Goal: Find specific page/section: Find specific page/section

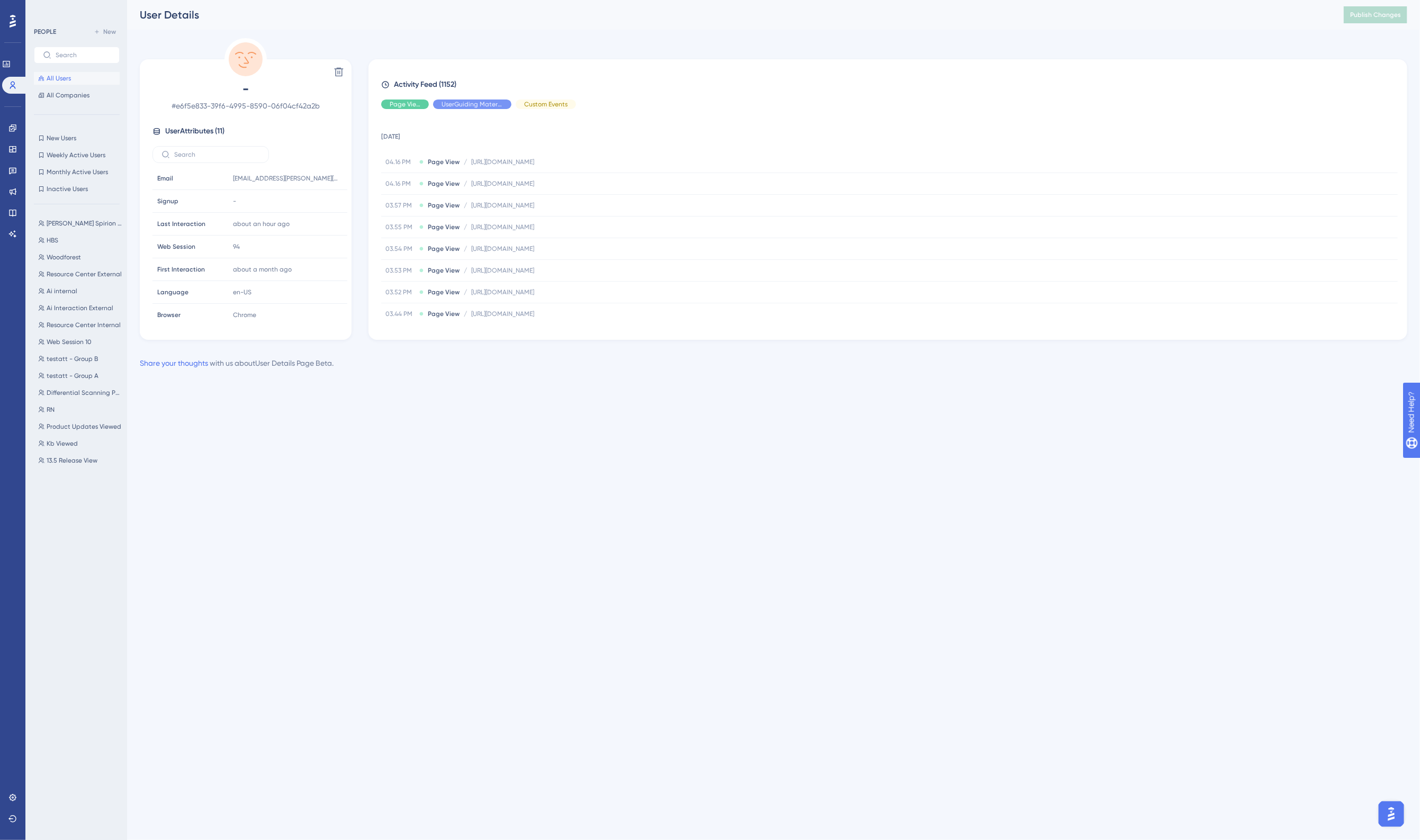
scroll to position [199, 0]
click at [63, 74] on span "All Users" at bounding box center [58, 78] width 24 height 8
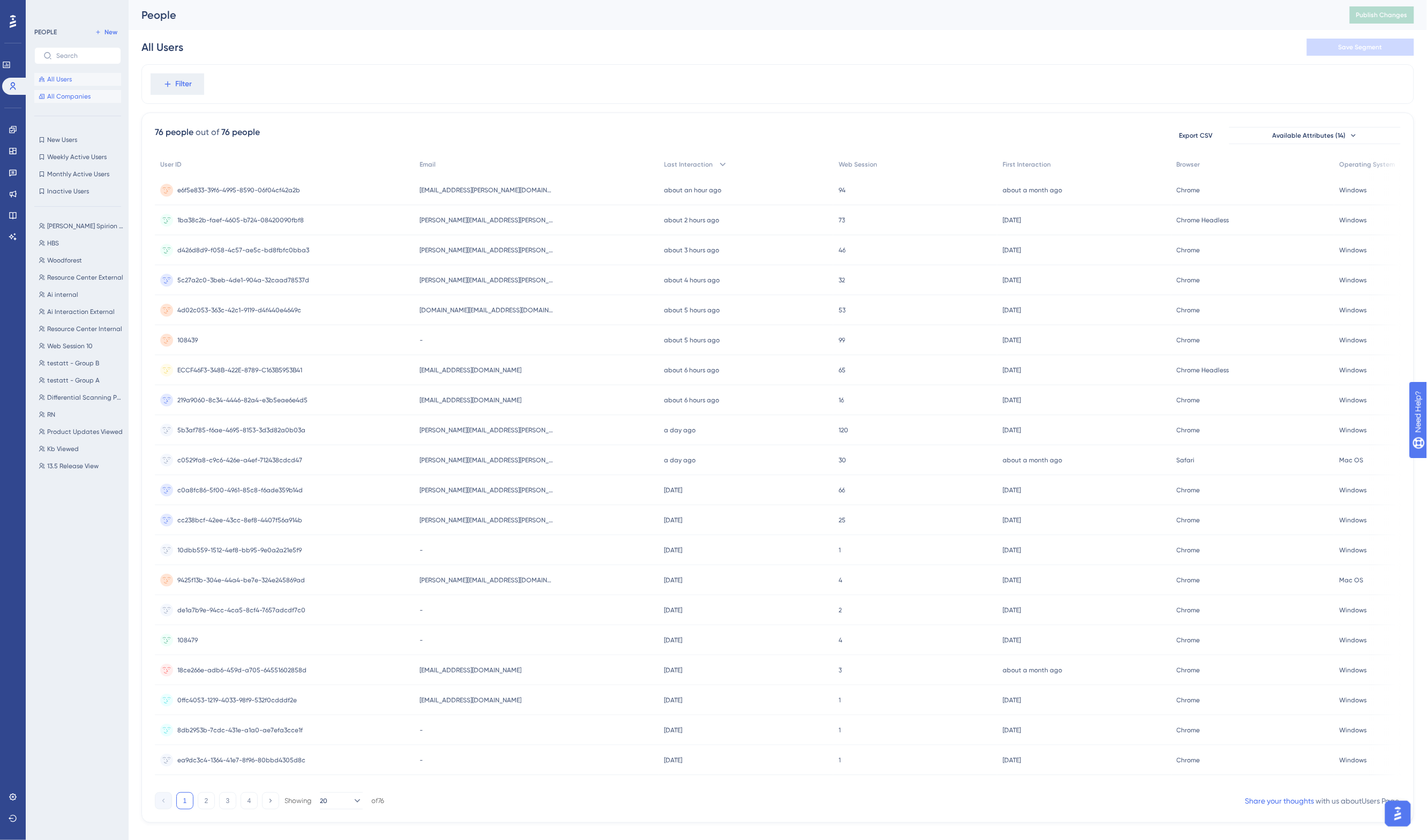
click at [59, 96] on span "All Companies" at bounding box center [69, 96] width 44 height 9
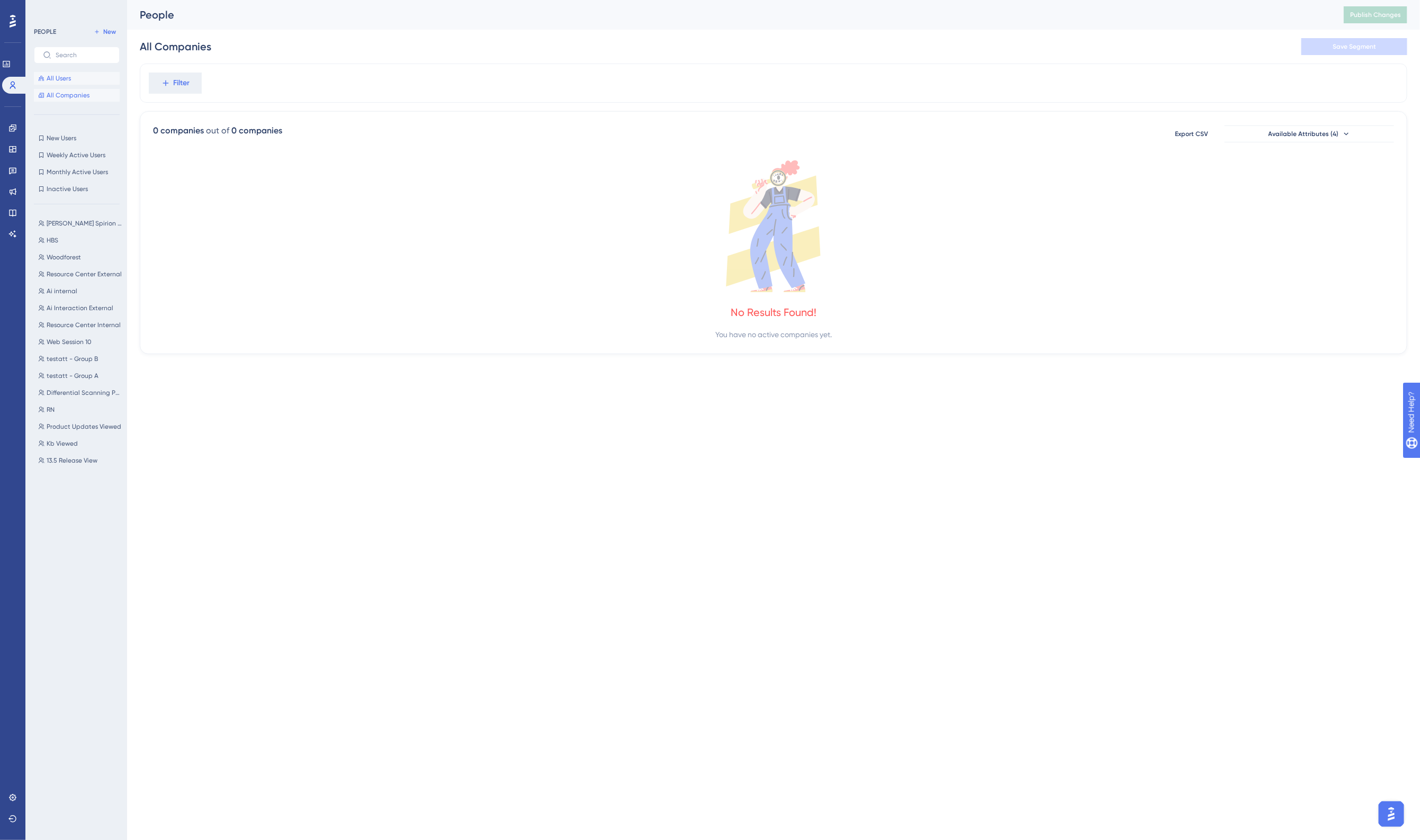
click at [56, 78] on span "All Users" at bounding box center [58, 78] width 24 height 8
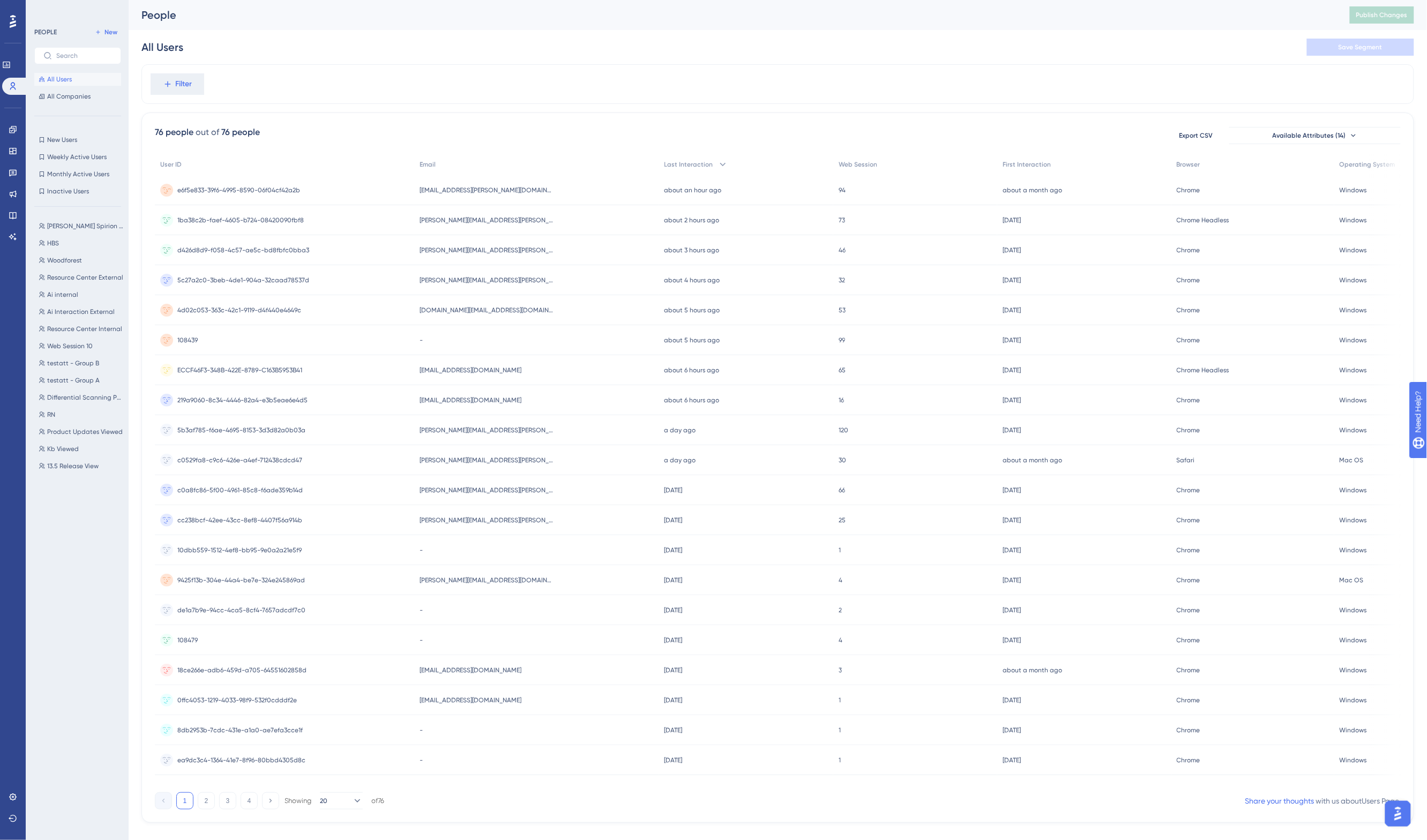
click at [629, 190] on div "[EMAIL_ADDRESS][PERSON_NAME][DOMAIN_NAME] [DOMAIN_NAME][EMAIL_ADDRESS][PERSON_N…" at bounding box center [536, 190] width 244 height 30
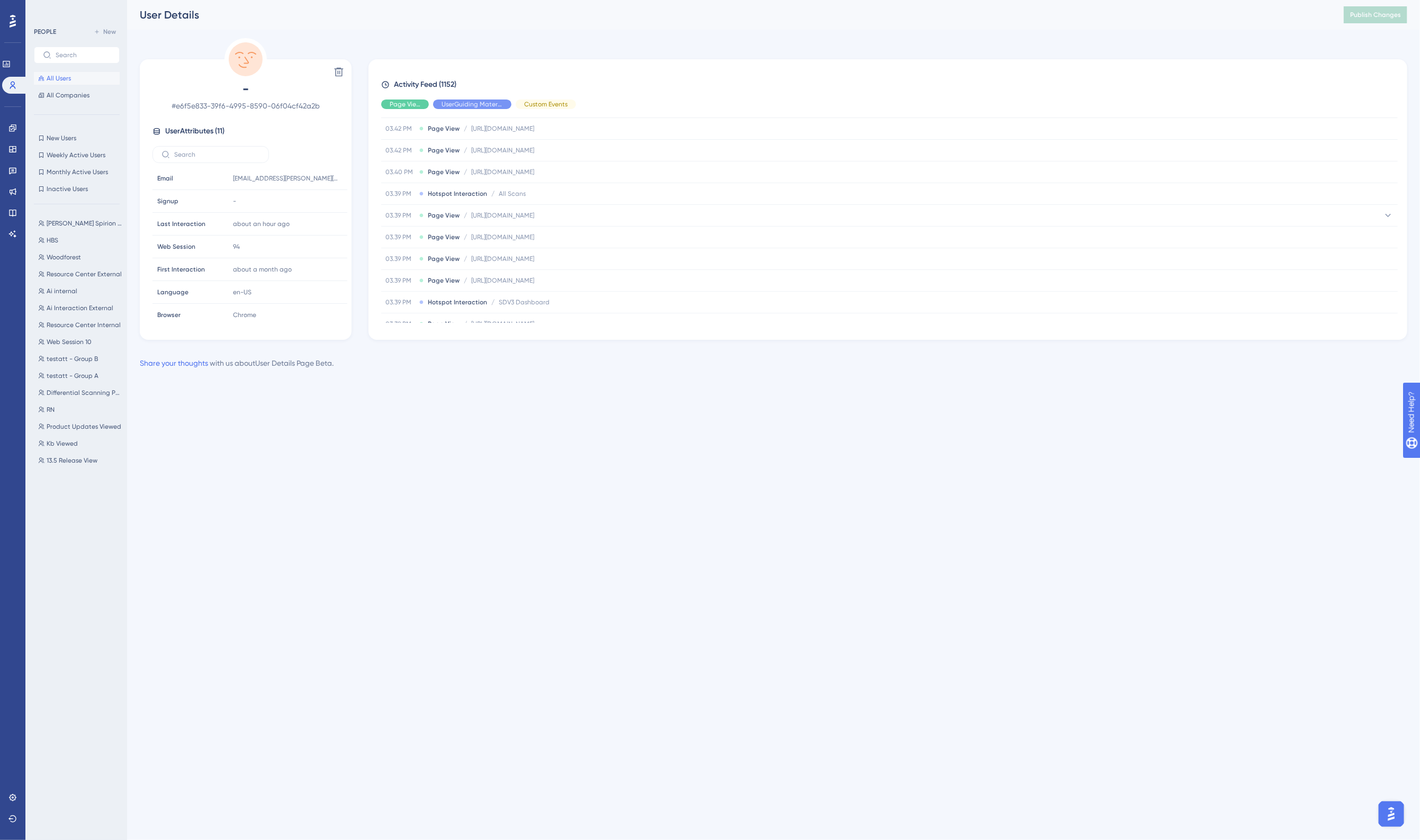
scroll to position [265, 0]
click at [502, 288] on span "SDV3 Dashboard" at bounding box center [524, 287] width 51 height 8
click at [528, 244] on div "03.39 PM Hotspot Interaction / All Scans All Scans" at bounding box center [890, 246] width 1017 height 21
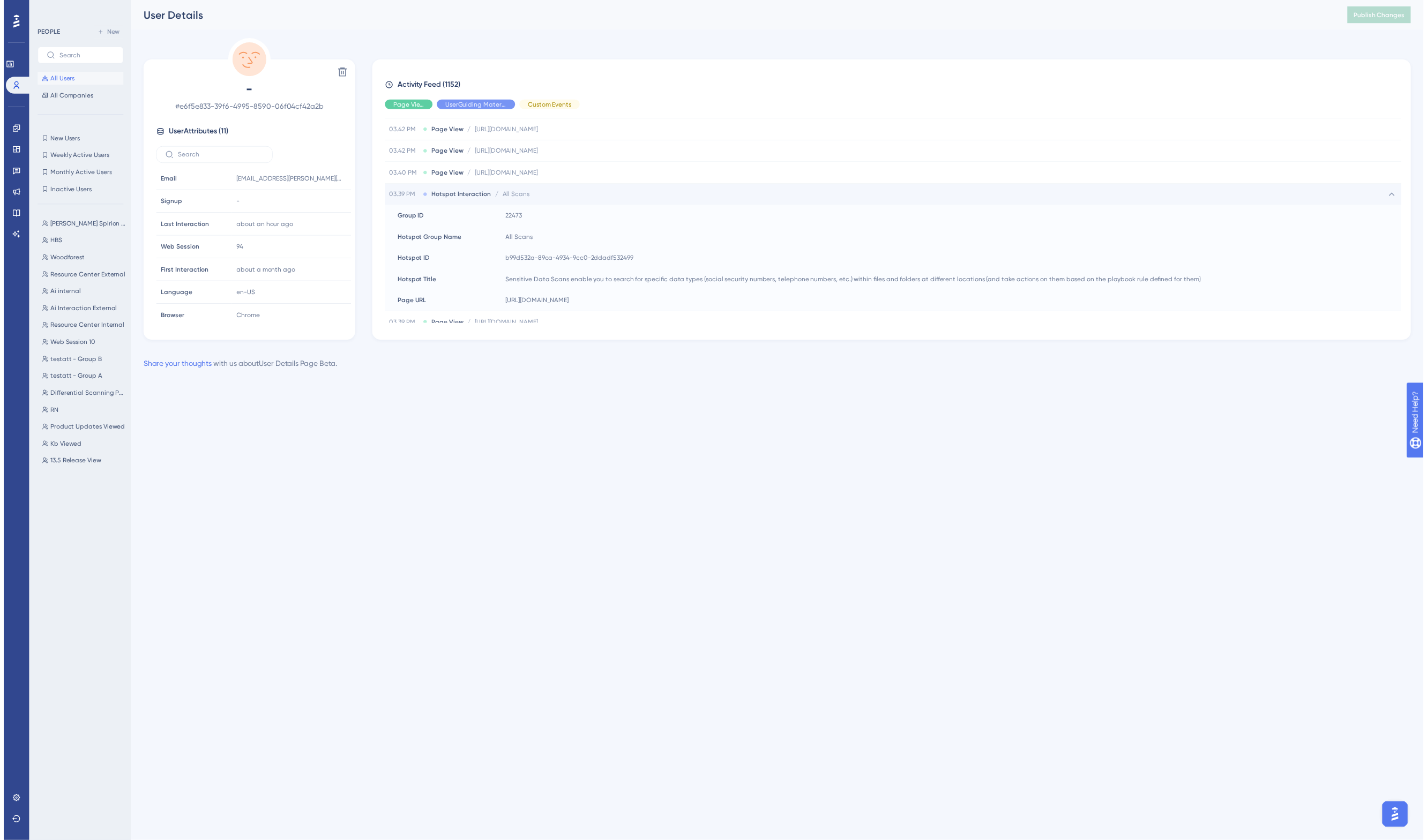
scroll to position [334, 0]
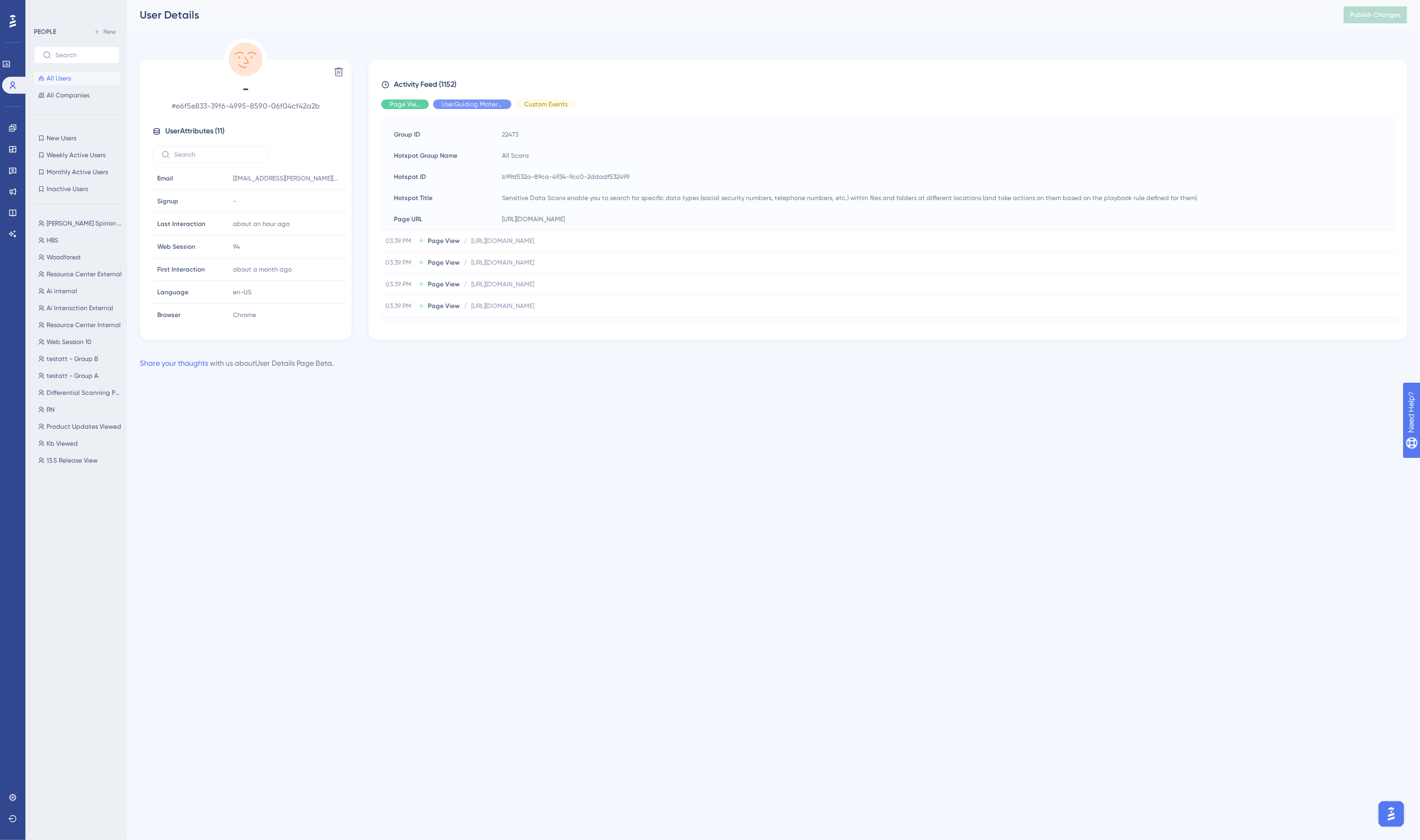
drag, startPoint x: 433, startPoint y: 444, endPoint x: 430, endPoint y: 502, distance: 58.1
click at [435, 0] on html "Performance Users Engagement Widgets Feedback Product Updates Knowledge Base AI…" at bounding box center [710, 0] width 1420 height 0
click at [62, 78] on span "All Users" at bounding box center [58, 78] width 24 height 8
